Goal: Check status

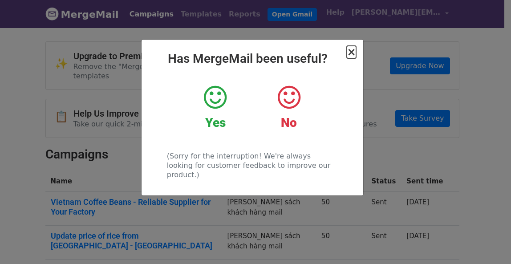
click at [353, 53] on span "×" at bounding box center [351, 52] width 9 height 12
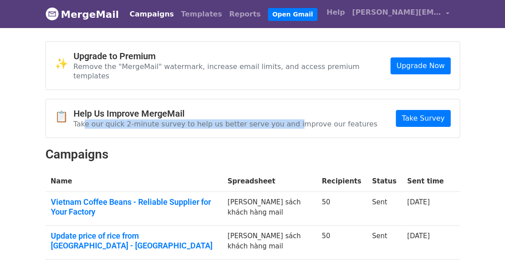
drag, startPoint x: 83, startPoint y: 117, endPoint x: 278, endPoint y: 119, distance: 194.7
click at [276, 119] on div "📋 Help Us Improve MergeMail Take our quick 2-minute survey to help us better se…" at bounding box center [252, 118] width 413 height 38
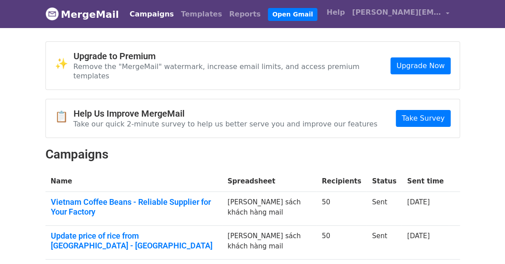
click at [341, 120] on div "📋 Help Us Improve MergeMail Take our quick 2-minute survey to help us better se…" at bounding box center [252, 118] width 413 height 38
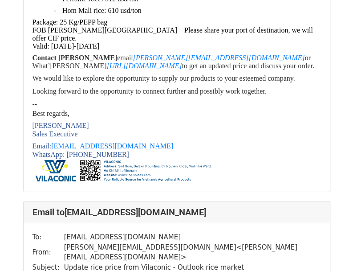
scroll to position [1069, 0]
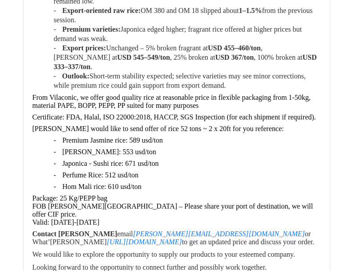
scroll to position [223, 0]
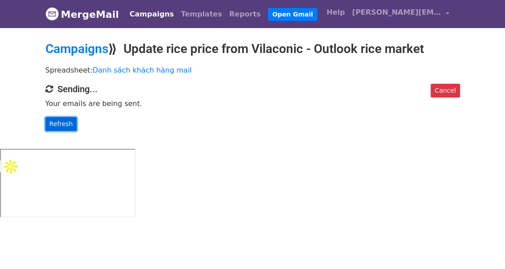
click at [62, 123] on link "Refresh" at bounding box center [61, 124] width 32 height 14
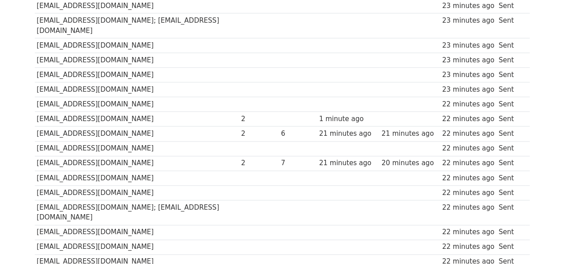
scroll to position [401, 0]
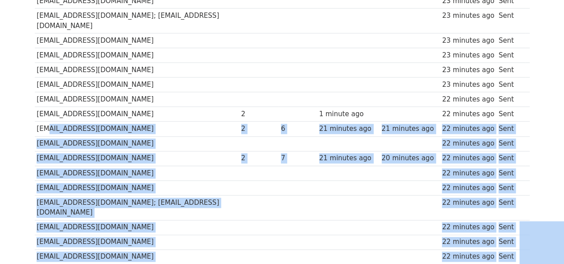
drag, startPoint x: 43, startPoint y: 106, endPoint x: 409, endPoint y: 100, distance: 366.7
click at [41, 122] on tbody "Recipient ↑ ↓ Opens ↑ ↓ Clicks ↑ ↓ Last opened ↑ ↓ Last clicked ↑ ↓ Sent ↑ ↓ St…" at bounding box center [282, 139] width 495 height 812
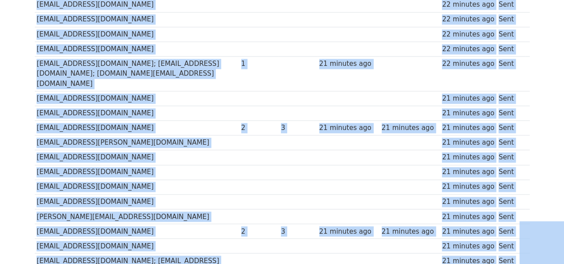
scroll to position [691, 0]
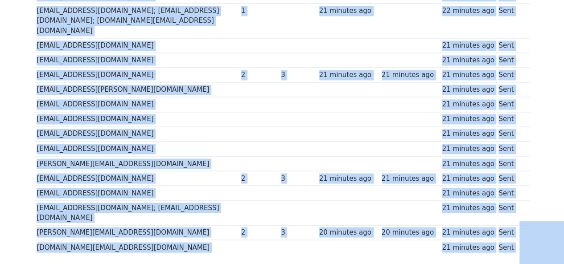
click at [45, 186] on td "[EMAIL_ADDRESS][DOMAIN_NAME]" at bounding box center [137, 193] width 204 height 15
click at [316, 200] on td at bounding box center [297, 212] width 38 height 25
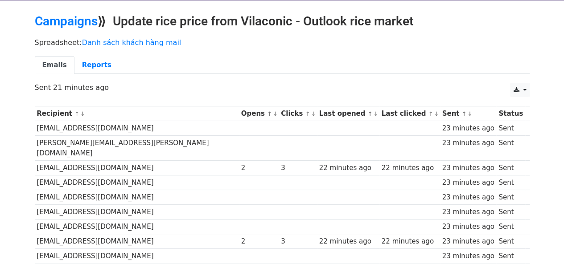
scroll to position [23, 0]
